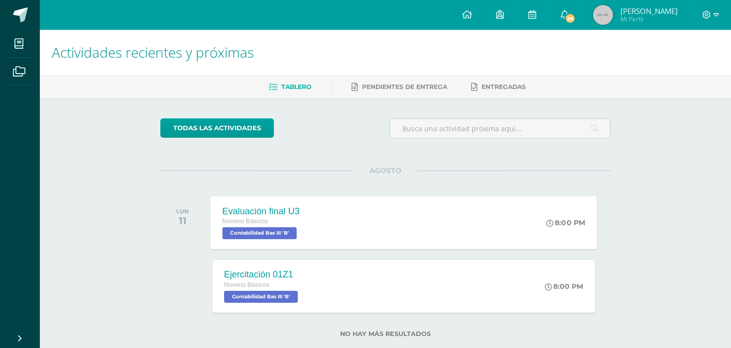
click at [344, 227] on div "Evaluación final U3 Noveno Básicos Contabilidad Bas III 'B' 8:00 PM Evaluación …" at bounding box center [403, 222] width 387 height 53
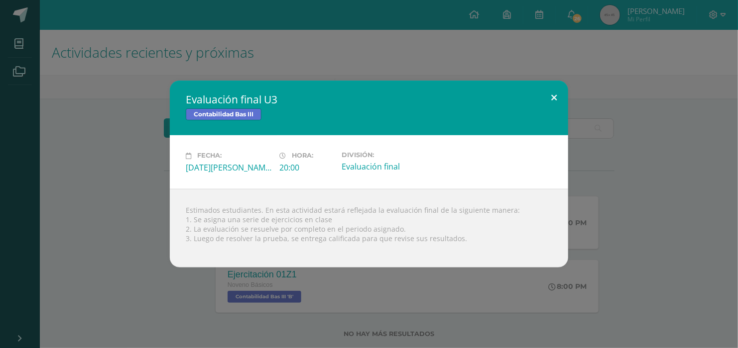
click at [546, 97] on button at bounding box center [554, 98] width 28 height 34
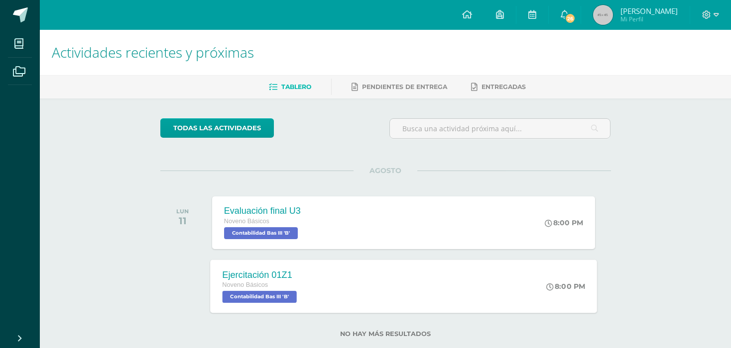
click at [311, 269] on div "Ejercitación 01Z1 Noveno Básicos Contabilidad Bas III 'B'" at bounding box center [260, 286] width 101 height 53
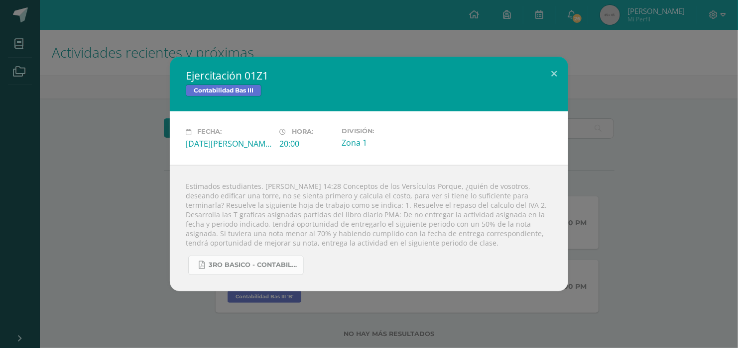
click at [259, 268] on span "3ro basico - Contabilidad.pdf" at bounding box center [254, 265] width 90 height 8
click at [136, 119] on div "Ejercitación 01Z1 Contabilidad Bas III Fecha: Lunes 11 de Agosto Hora: 20:00 Di…" at bounding box center [369, 174] width 730 height 234
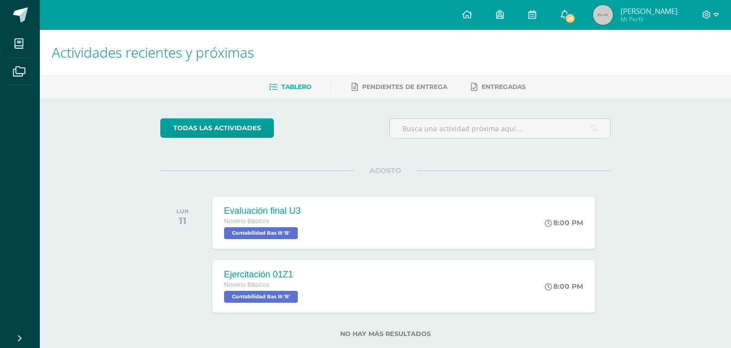
click at [575, 17] on span "26" at bounding box center [569, 18] width 11 height 11
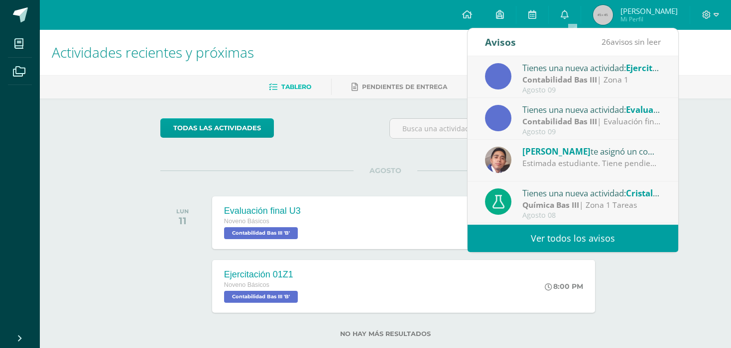
click at [526, 245] on link "Ver todos los avisos" at bounding box center [572, 238] width 211 height 27
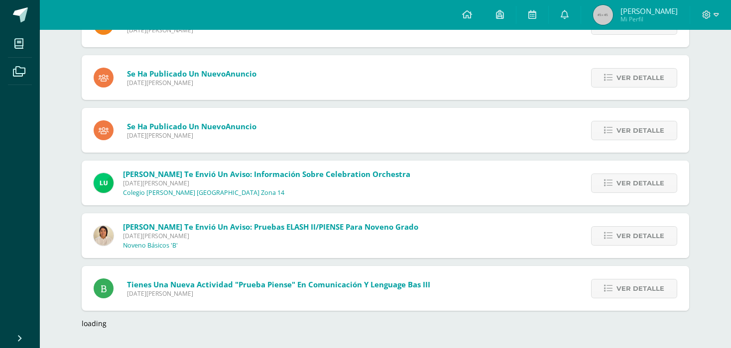
scroll to position [1189, 0]
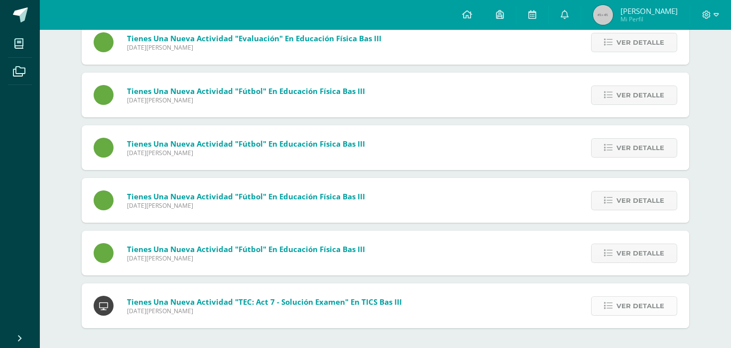
click at [605, 307] on icon at bounding box center [608, 306] width 8 height 8
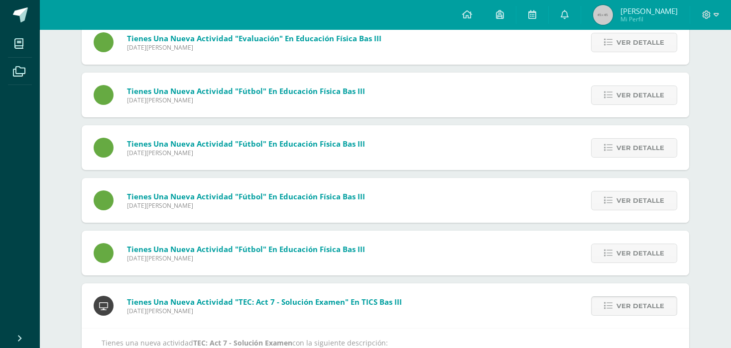
click at [605, 307] on icon at bounding box center [608, 306] width 8 height 8
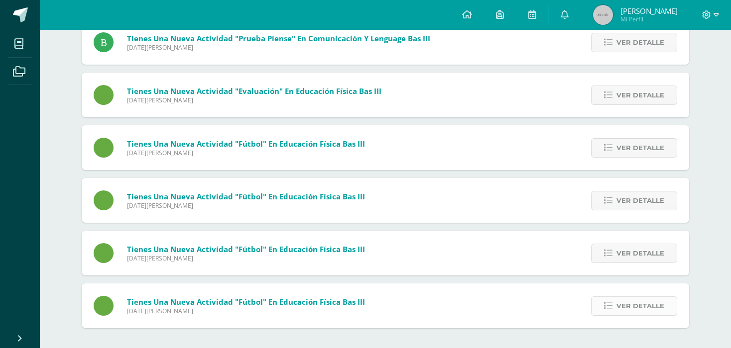
click at [605, 307] on icon at bounding box center [608, 306] width 8 height 8
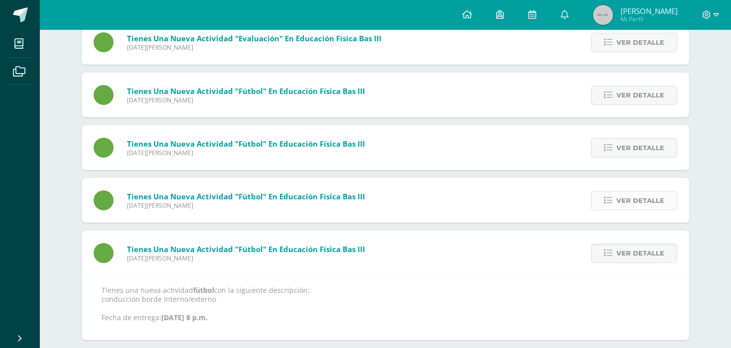
click at [629, 208] on span "Ver detalle" at bounding box center [640, 201] width 48 height 18
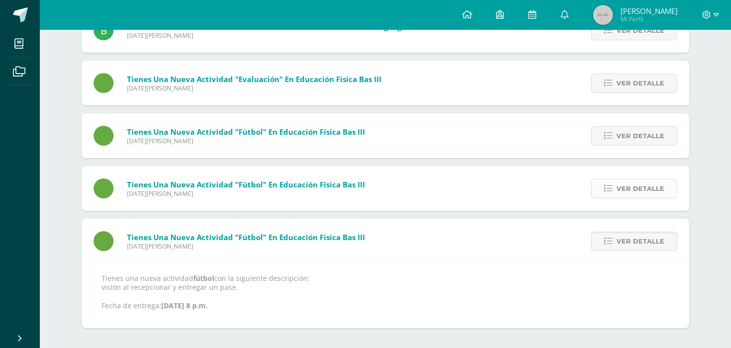
click at [627, 192] on span "Ver detalle" at bounding box center [640, 189] width 48 height 18
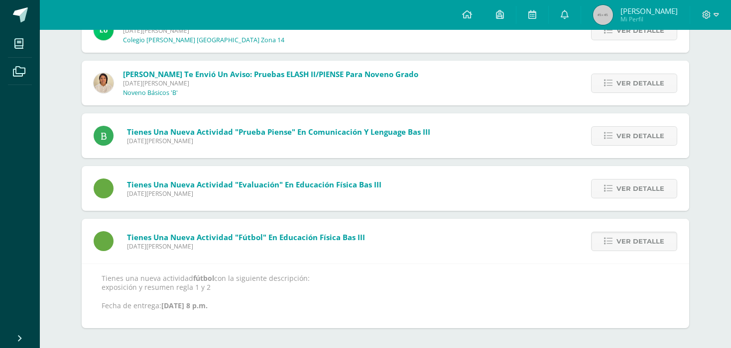
click at [627, 192] on span "Ver detalle" at bounding box center [640, 189] width 48 height 18
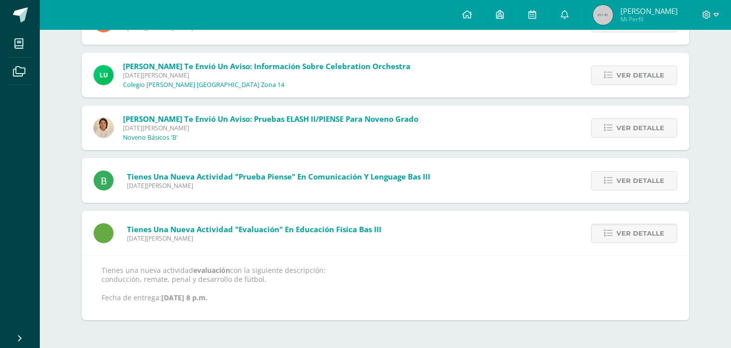
scroll to position [990, 0]
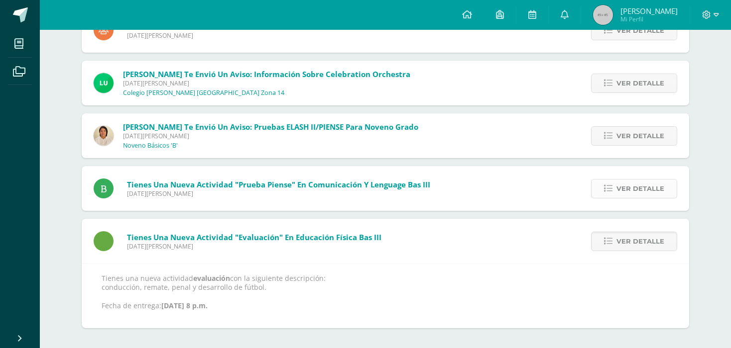
click at [627, 187] on span "Ver detalle" at bounding box center [640, 189] width 48 height 18
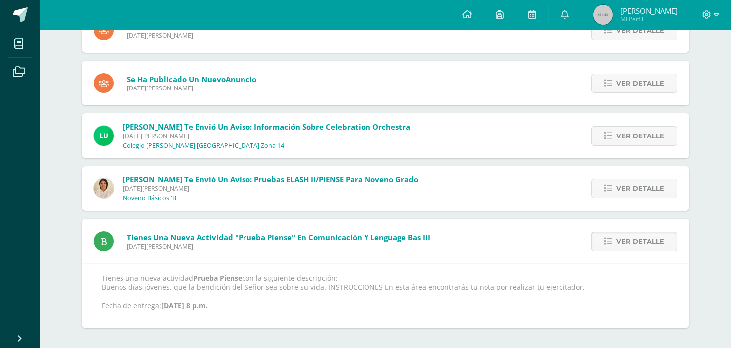
scroll to position [937, 0]
click at [601, 188] on link "Ver detalle" at bounding box center [634, 188] width 86 height 19
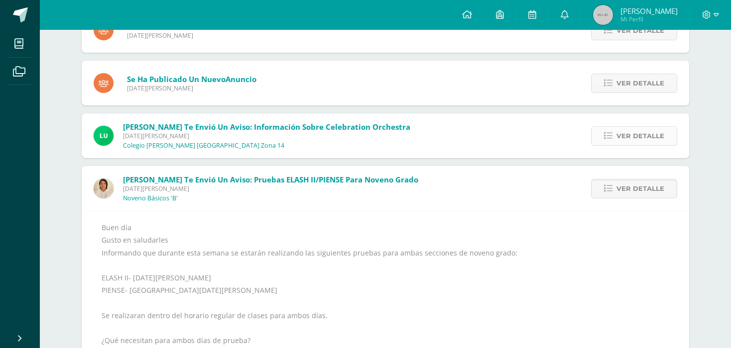
click at [619, 143] on span "Ver detalle" at bounding box center [640, 136] width 48 height 18
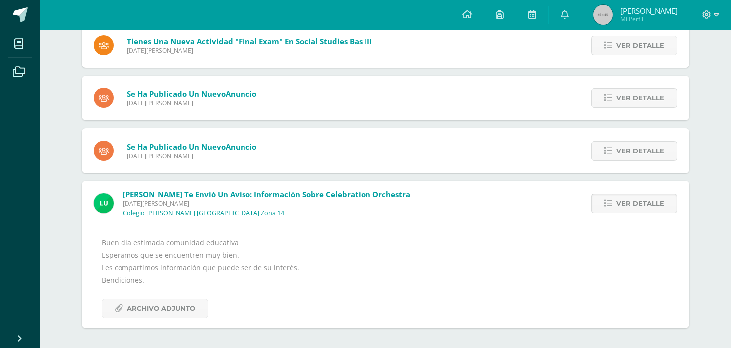
scroll to position [869, 0]
click at [605, 151] on icon at bounding box center [608, 151] width 8 height 8
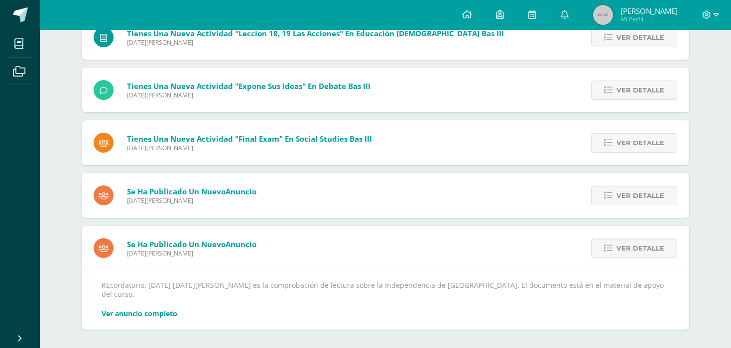
scroll to position [764, 0]
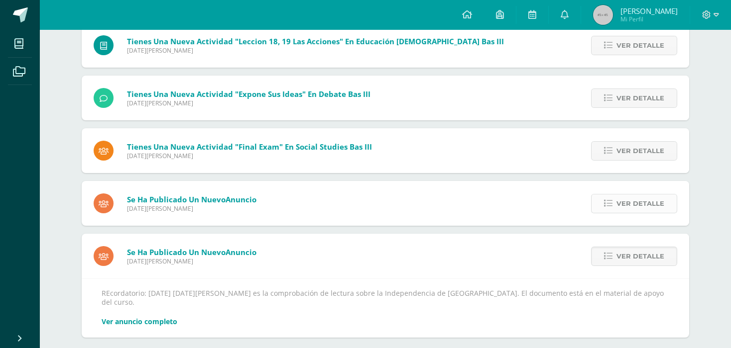
click at [597, 204] on link "Ver detalle" at bounding box center [634, 203] width 86 height 19
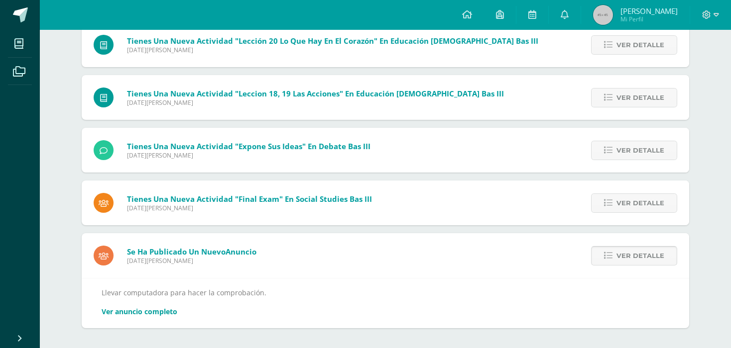
scroll to position [711, 0]
click at [626, 199] on span "Ver detalle" at bounding box center [640, 204] width 48 height 18
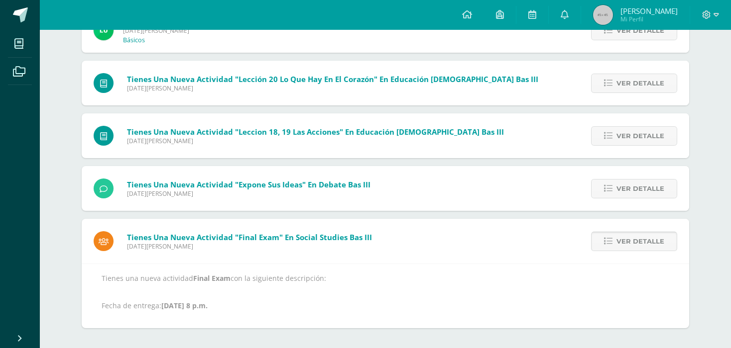
scroll to position [673, 0]
click at [627, 182] on span "Ver detalle" at bounding box center [640, 189] width 48 height 18
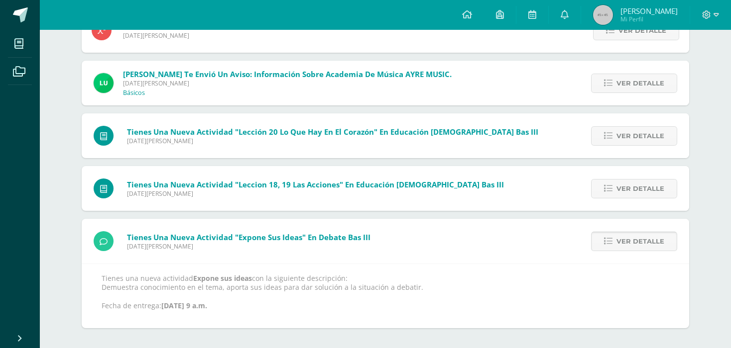
scroll to position [620, 0]
click at [615, 189] on link "Ver detalle" at bounding box center [634, 188] width 86 height 19
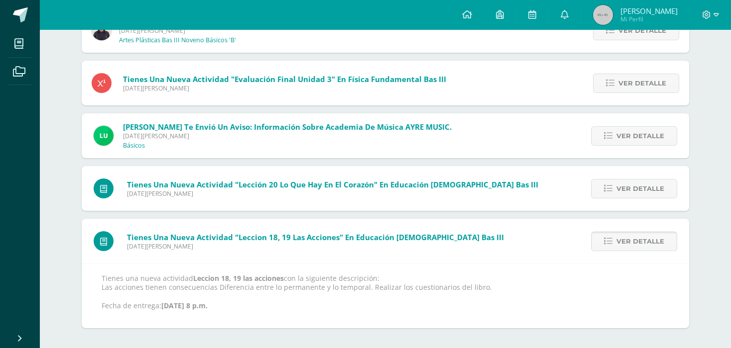
scroll to position [567, 0]
click at [612, 189] on icon at bounding box center [608, 189] width 8 height 8
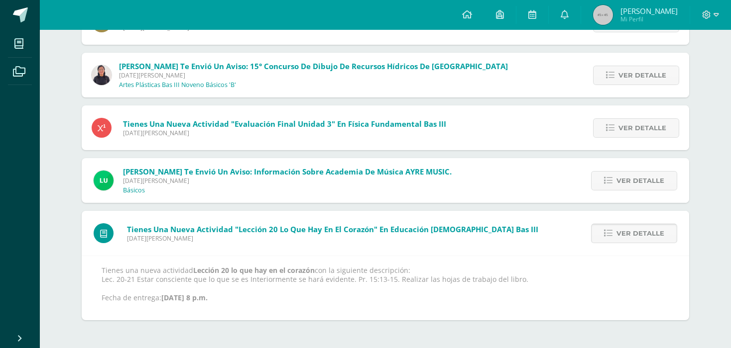
scroll to position [515, 0]
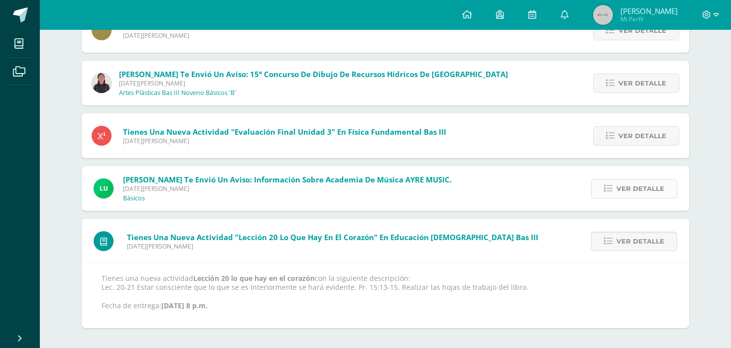
click at [615, 185] on link "Ver detalle" at bounding box center [634, 188] width 86 height 19
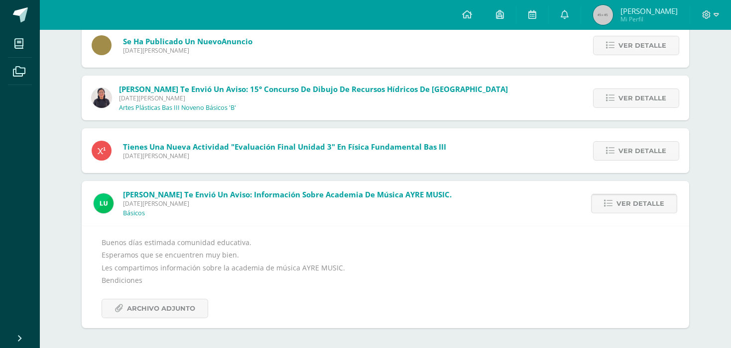
scroll to position [500, 0]
click at [618, 155] on link "Ver detalle" at bounding box center [636, 150] width 86 height 19
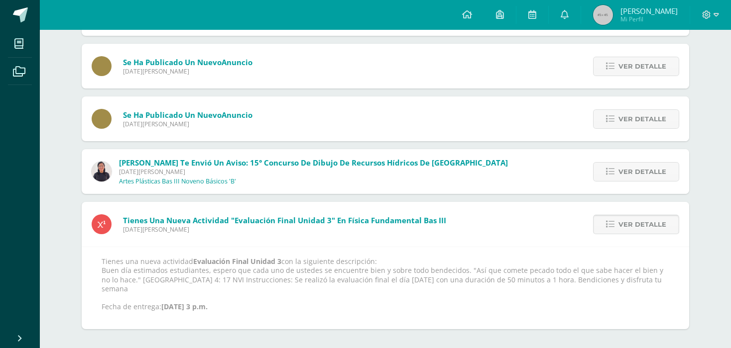
scroll to position [418, 0]
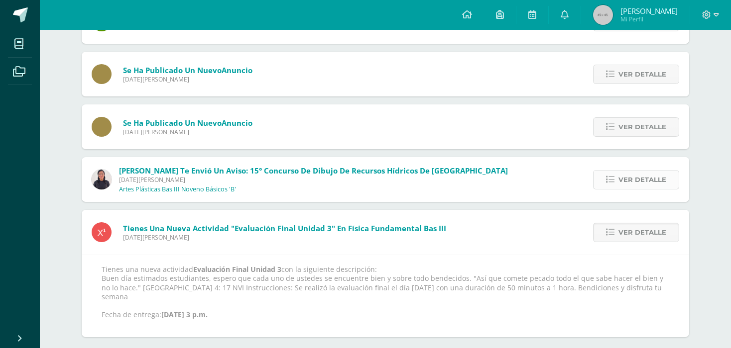
click at [609, 180] on icon at bounding box center [610, 180] width 8 height 8
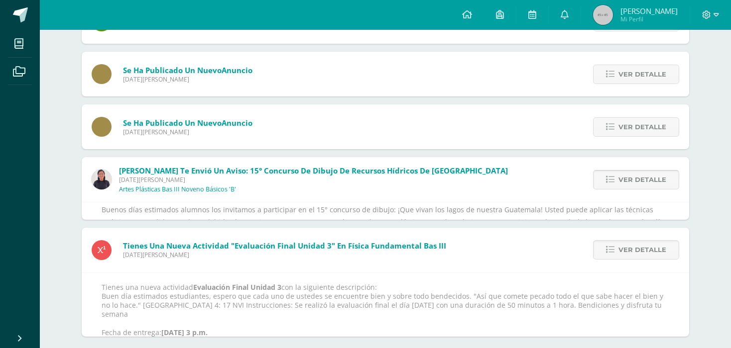
scroll to position [500, 0]
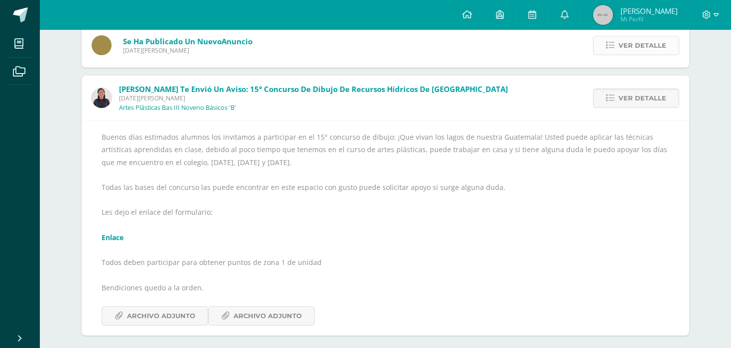
click at [628, 50] on span "Ver detalle" at bounding box center [642, 45] width 48 height 18
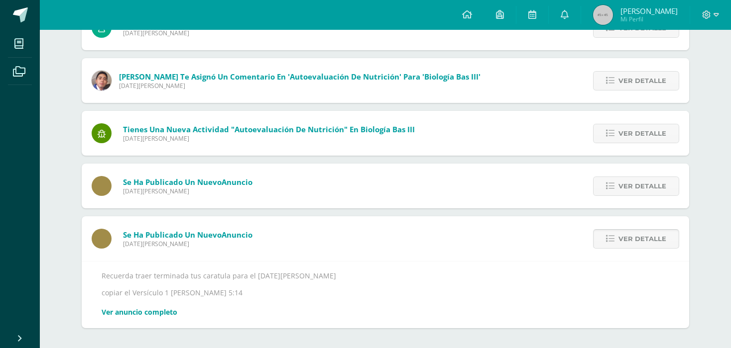
scroll to position [306, 0]
click at [609, 187] on icon at bounding box center [610, 186] width 8 height 8
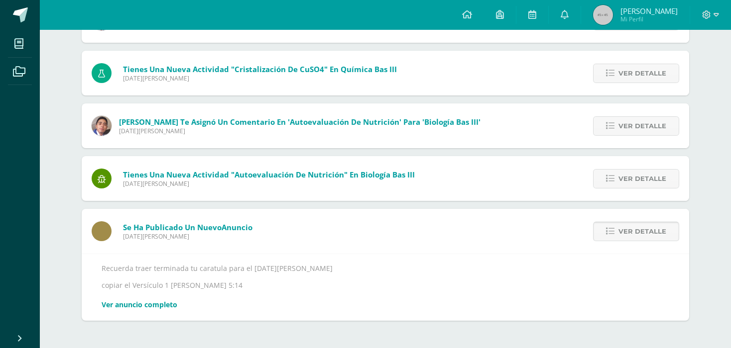
scroll to position [253, 0]
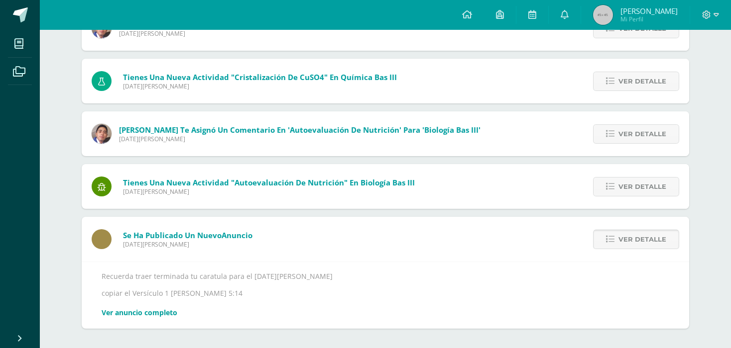
click at [609, 187] on icon at bounding box center [610, 187] width 8 height 8
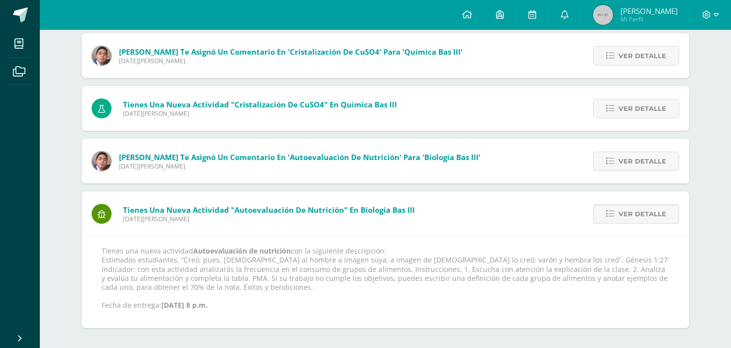
scroll to position [225, 0]
click at [619, 165] on link "Ver detalle" at bounding box center [636, 161] width 86 height 19
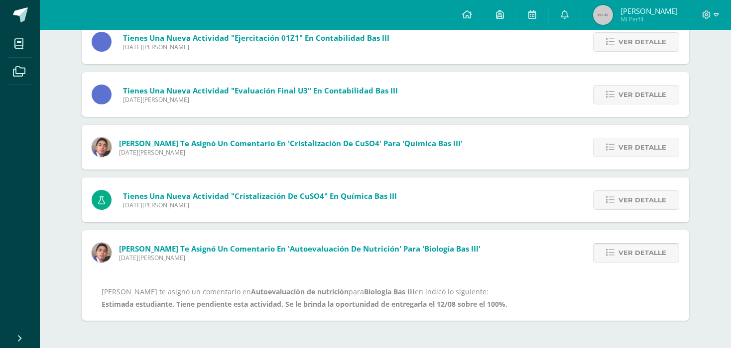
scroll to position [126, 0]
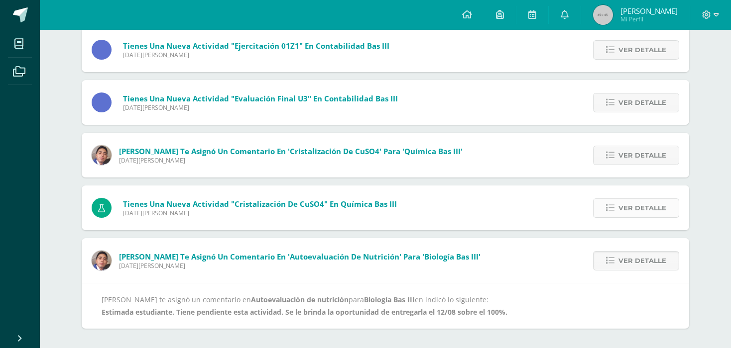
click at [616, 214] on link "Ver detalle" at bounding box center [636, 208] width 86 height 19
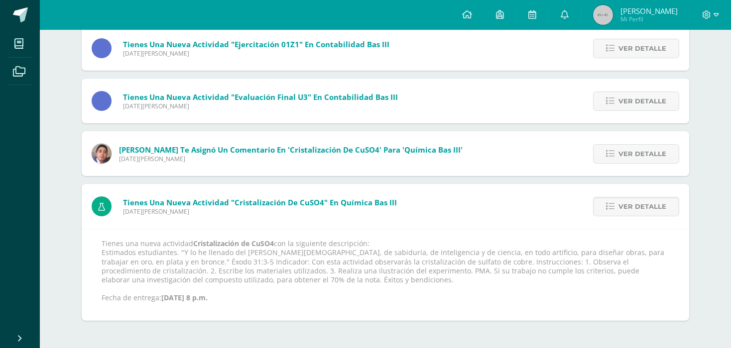
scroll to position [119, 0]
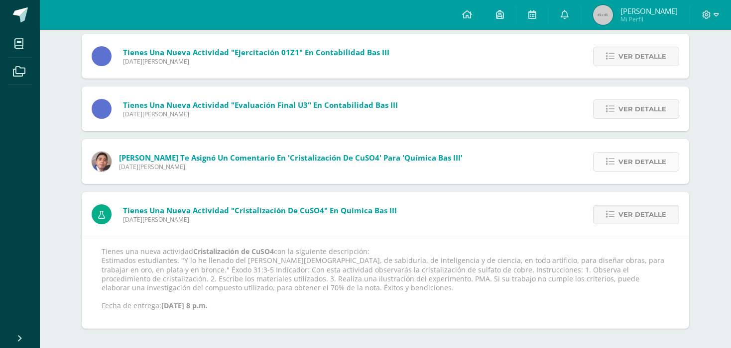
click at [614, 166] on link "Ver detalle" at bounding box center [636, 161] width 86 height 19
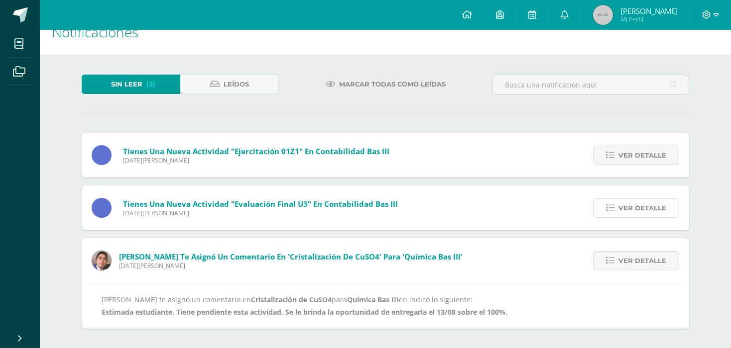
click at [607, 207] on icon at bounding box center [610, 208] width 8 height 8
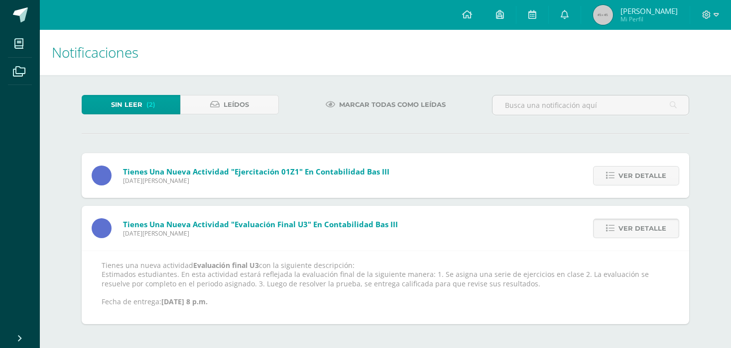
scroll to position [0, 0]
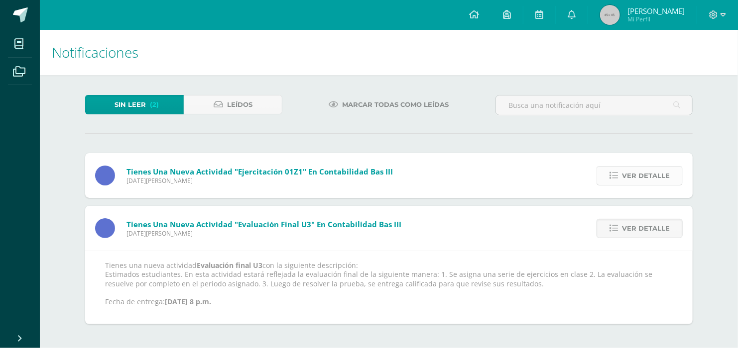
click at [621, 180] on link "Ver detalle" at bounding box center [639, 175] width 86 height 19
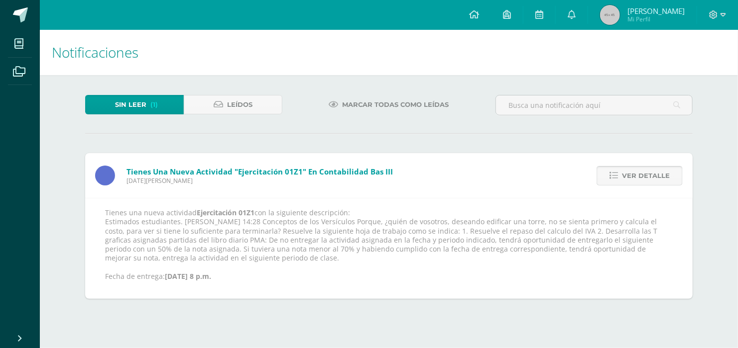
click at [619, 184] on link "Ver detalle" at bounding box center [639, 175] width 86 height 19
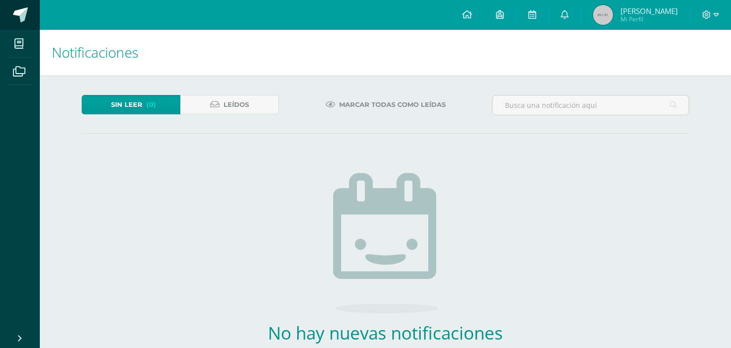
click at [11, 16] on link at bounding box center [20, 15] width 40 height 30
